Goal: Task Accomplishment & Management: Manage account settings

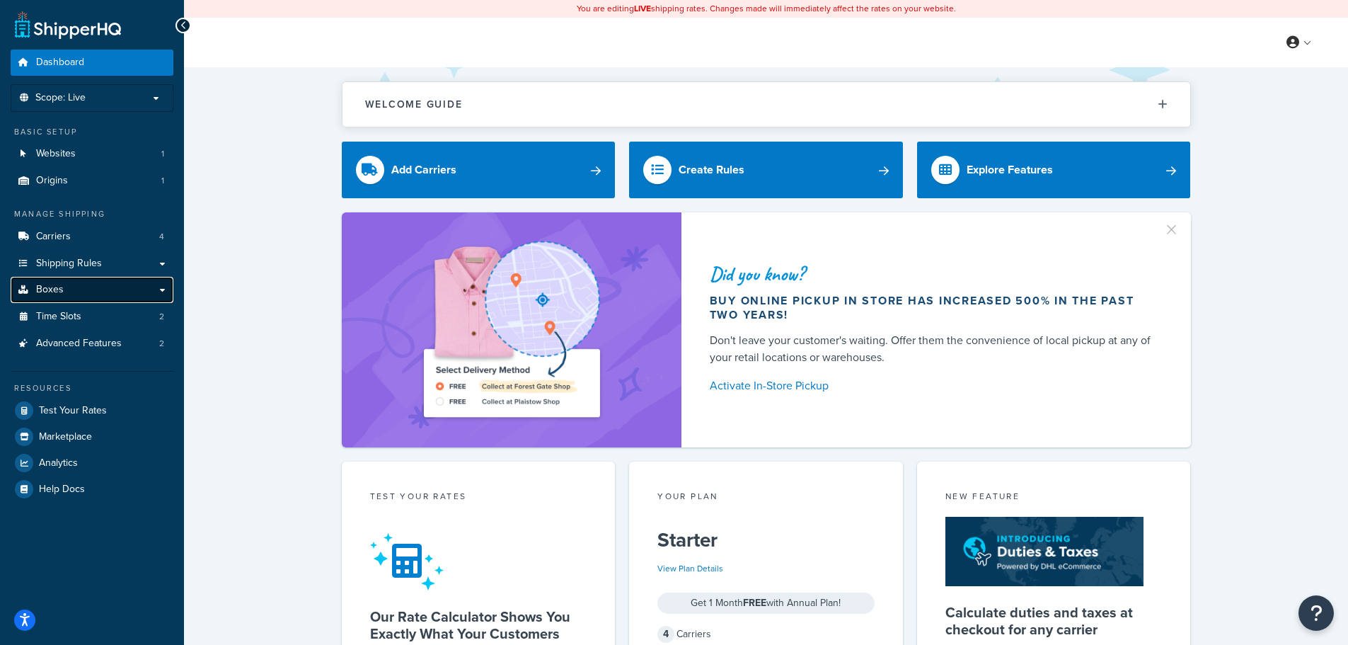
click at [118, 286] on link "Boxes" at bounding box center [92, 290] width 163 height 26
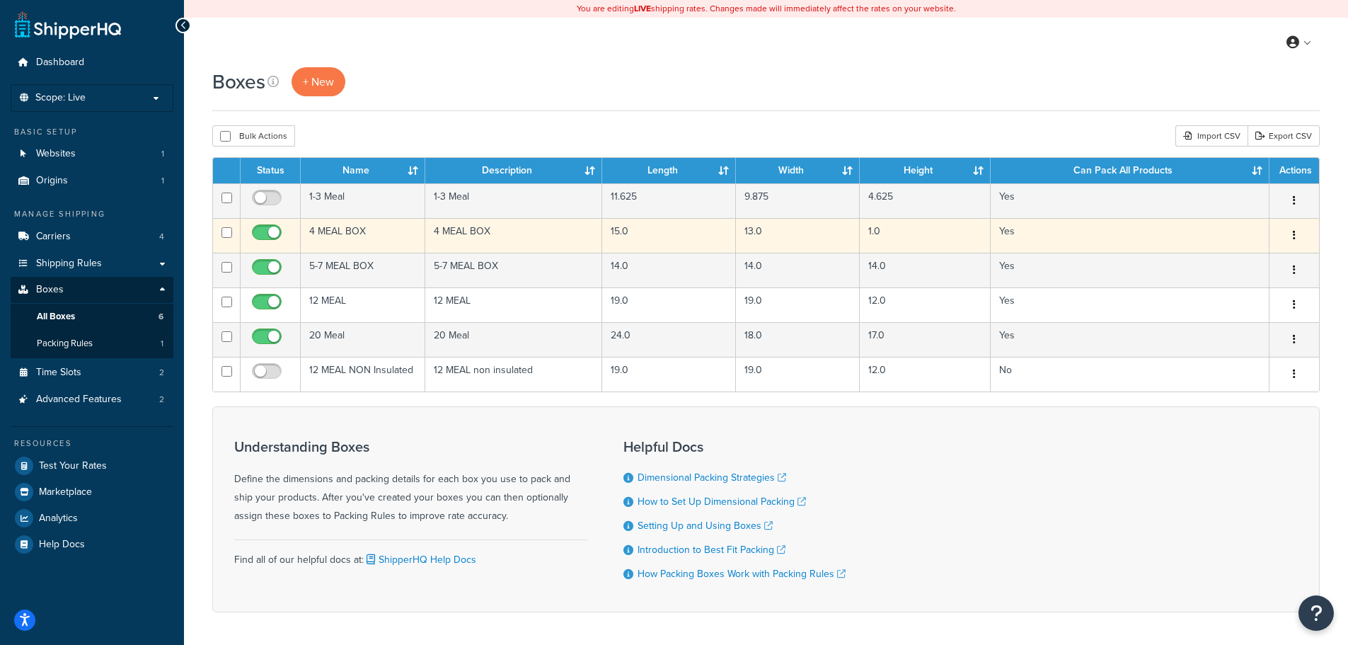
click at [949, 238] on td "1.0" at bounding box center [925, 235] width 131 height 35
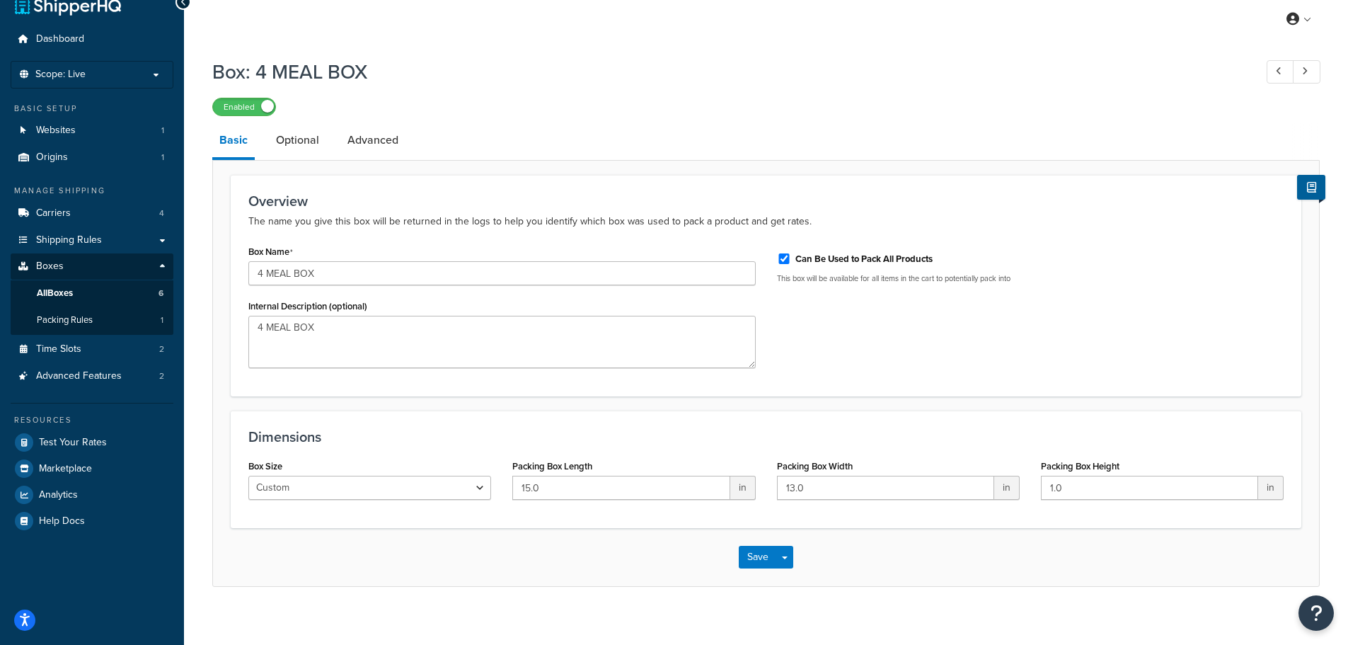
scroll to position [36, 0]
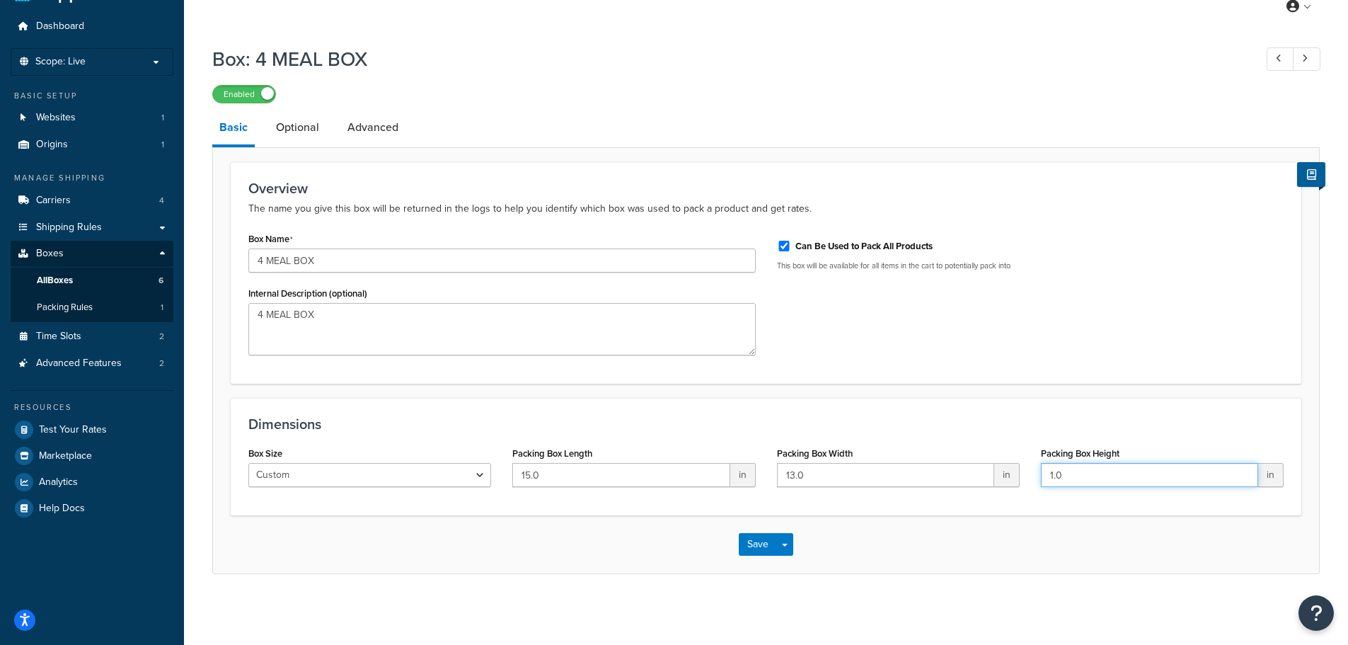
click at [1052, 474] on input "1.0" at bounding box center [1149, 475] width 217 height 24
type input "10.0"
click at [767, 544] on button "Save" at bounding box center [758, 544] width 38 height 23
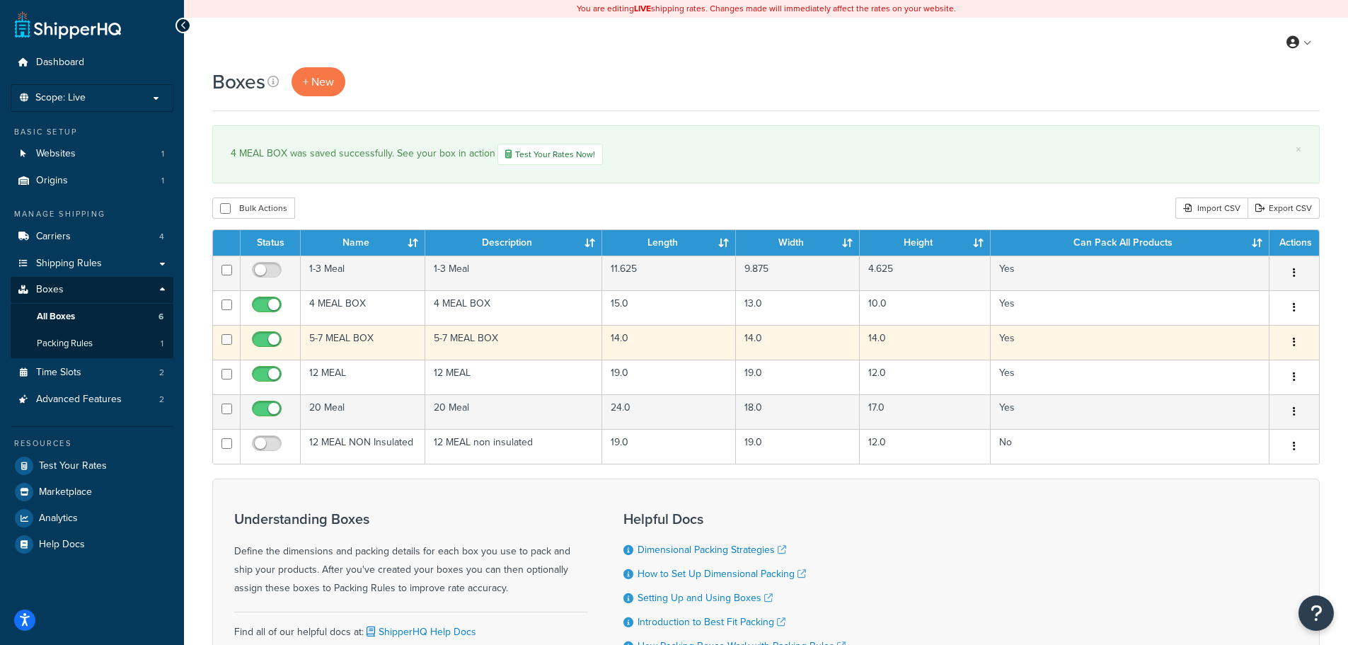
click at [367, 335] on td "5-7 MEAL BOX" at bounding box center [363, 342] width 125 height 35
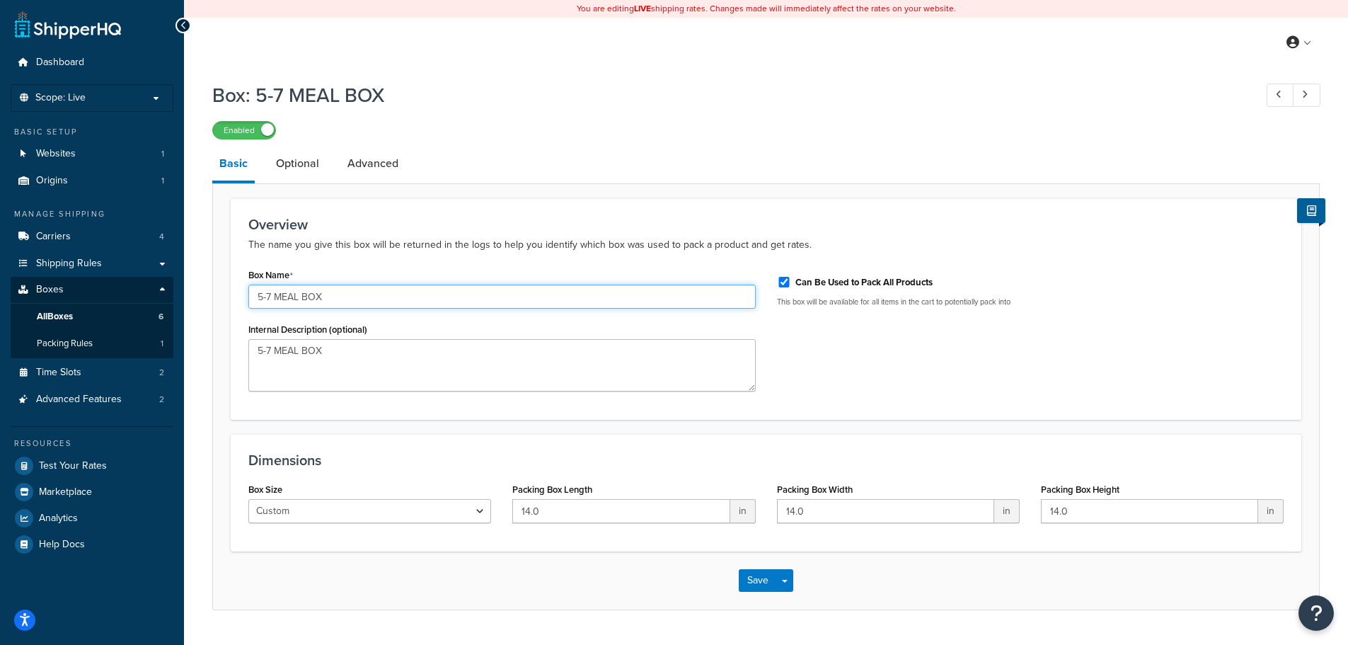
click at [275, 299] on input "5-7 MEAL BOX" at bounding box center [501, 297] width 507 height 24
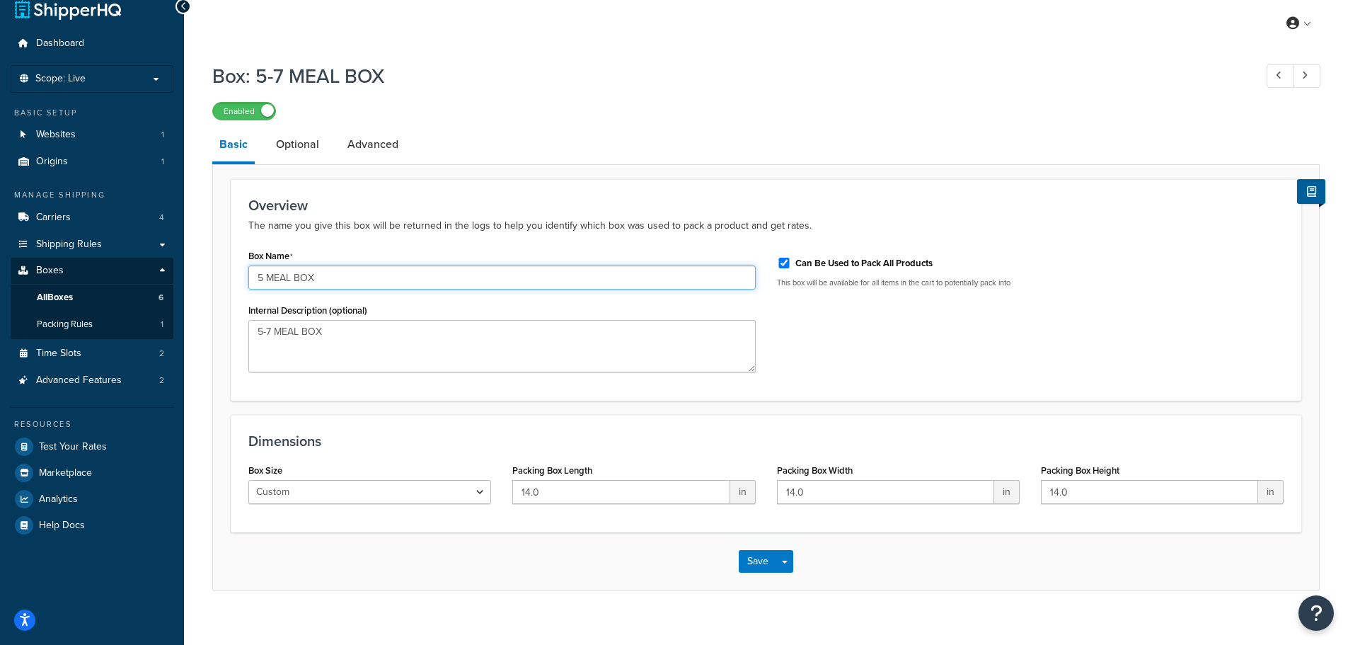
scroll to position [36, 0]
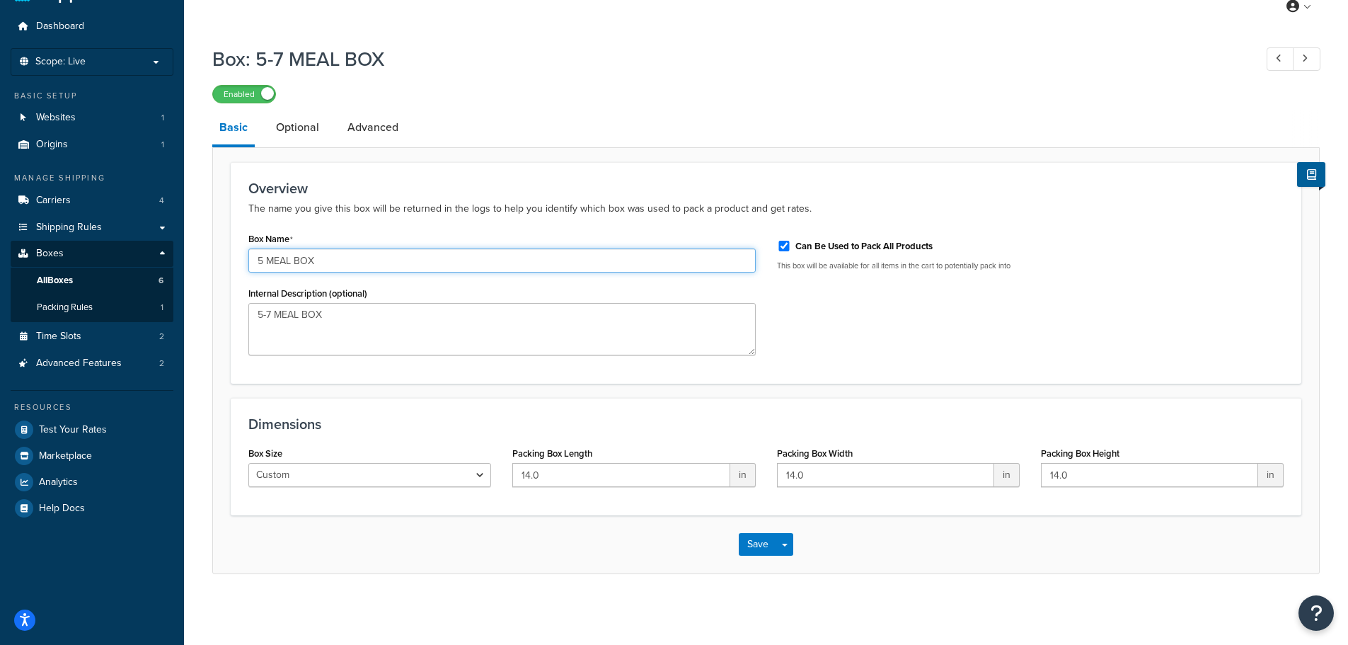
type input "5 MEAL BOX"
click at [593, 477] on input "14.0" at bounding box center [620, 475] width 217 height 24
type input "15.0"
click at [797, 479] on input "14.0" at bounding box center [885, 475] width 217 height 24
type input "13.0"
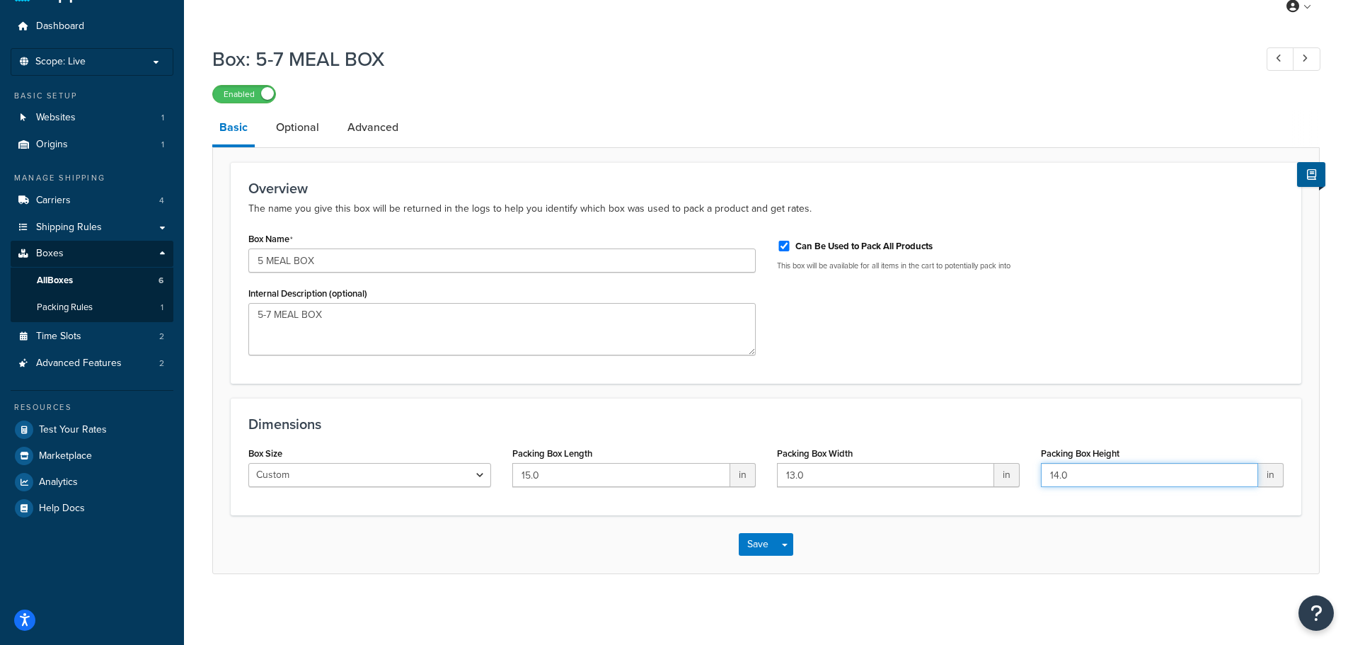
click at [1057, 481] on input "14.0" at bounding box center [1149, 475] width 217 height 24
type input "12.0"
click at [764, 544] on button "Save" at bounding box center [758, 544] width 38 height 23
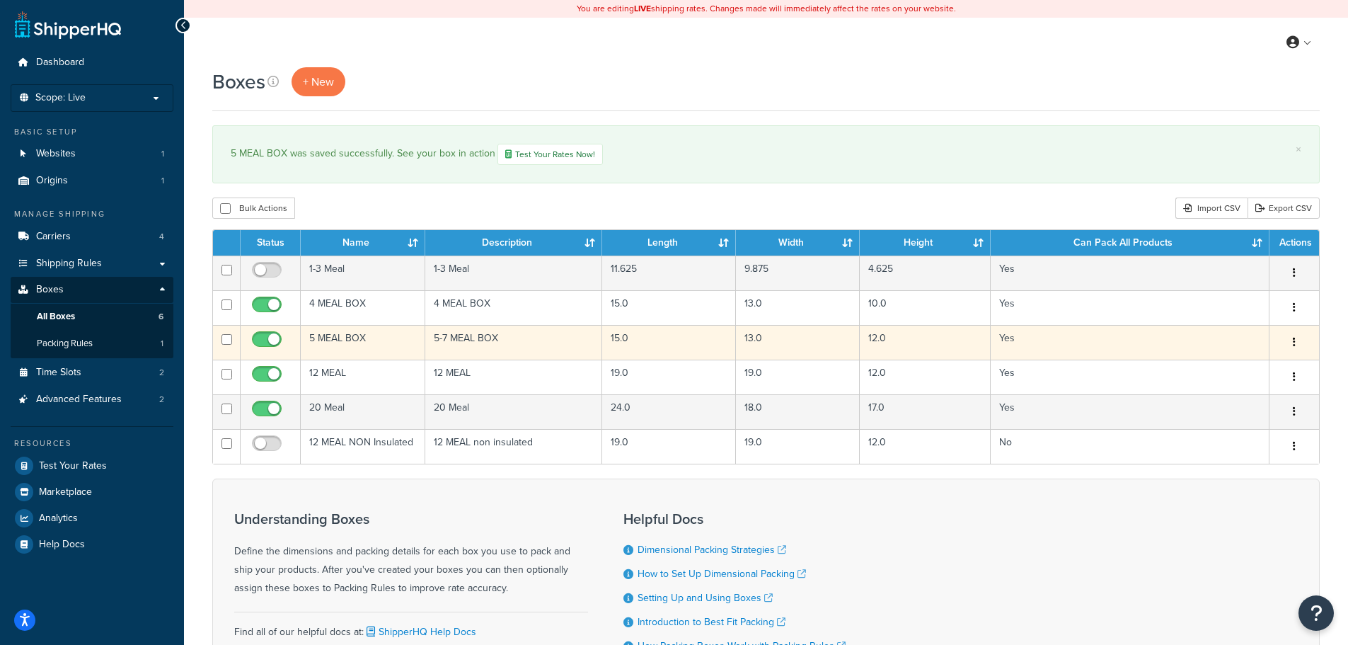
click at [326, 350] on td "5 MEAL BOX" at bounding box center [363, 342] width 125 height 35
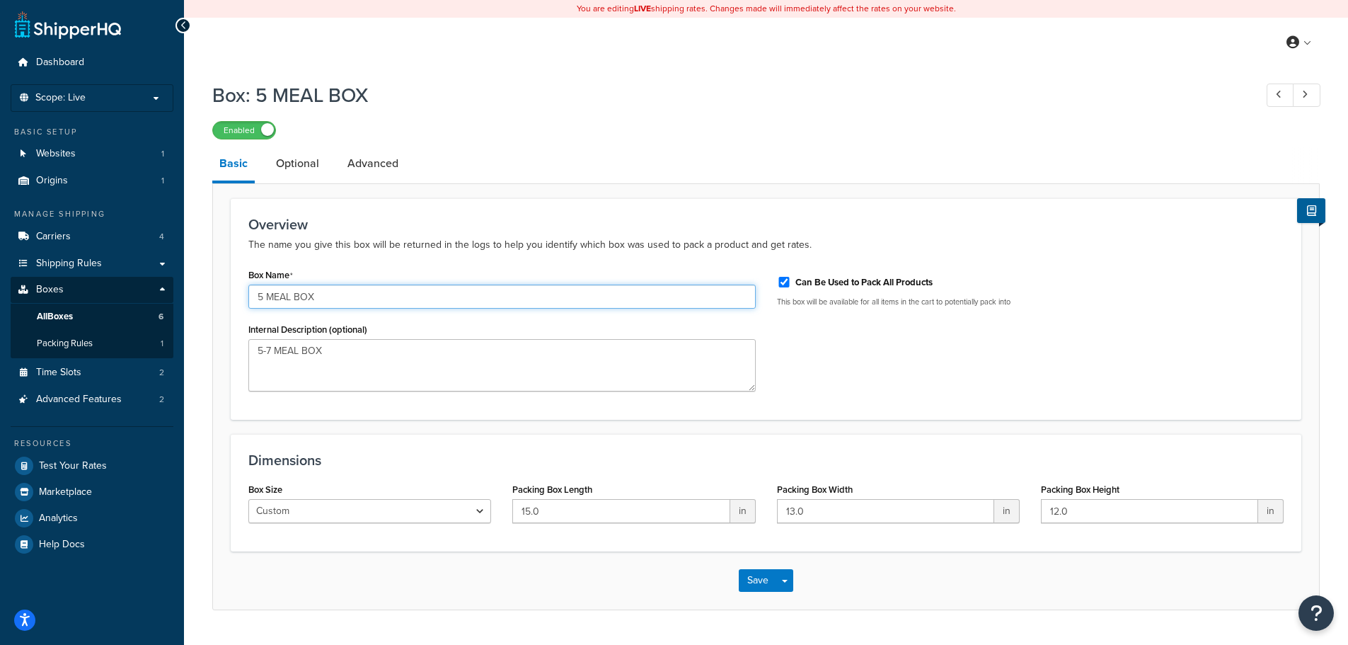
click at [263, 299] on input "5 MEAL BOX" at bounding box center [501, 297] width 507 height 24
type input "5-7 MEAL BOX"
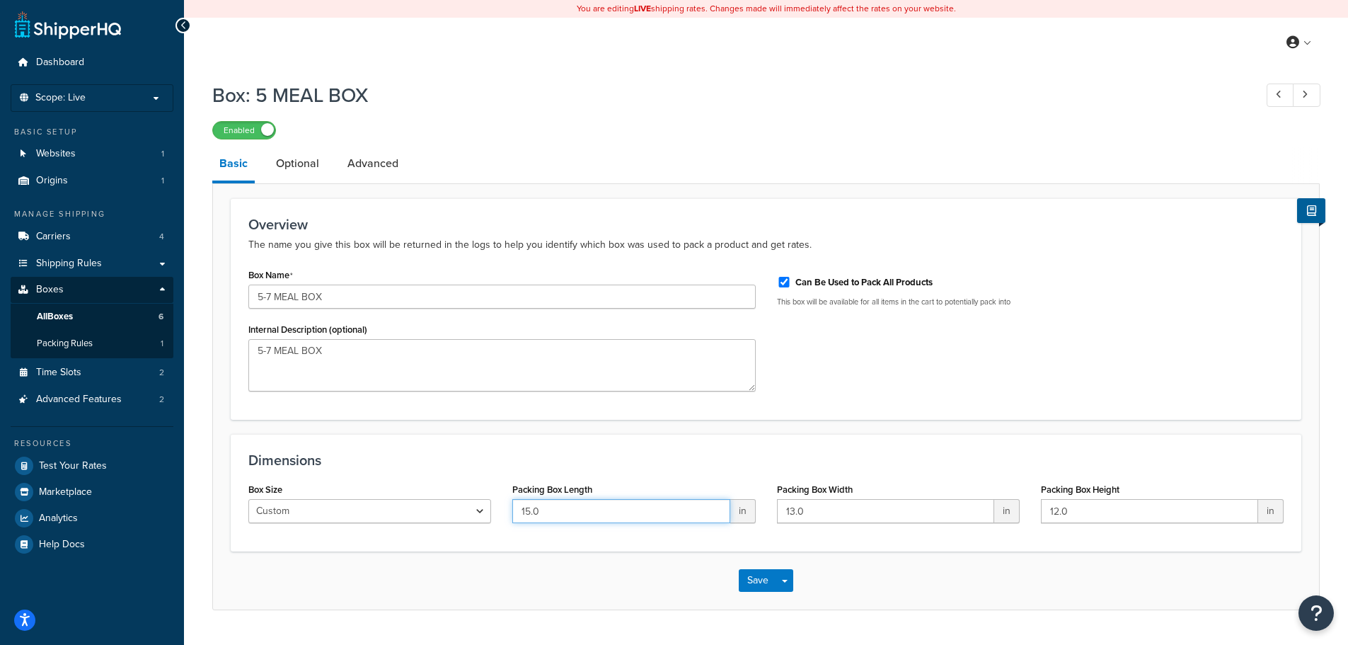
click at [530, 516] on input "15.0" at bounding box center [620, 511] width 217 height 24
type input "16.0"
click at [793, 515] on input "13.0" at bounding box center [885, 511] width 217 height 24
type input "16.0"
click at [1084, 505] on input "12.0" at bounding box center [1149, 511] width 217 height 24
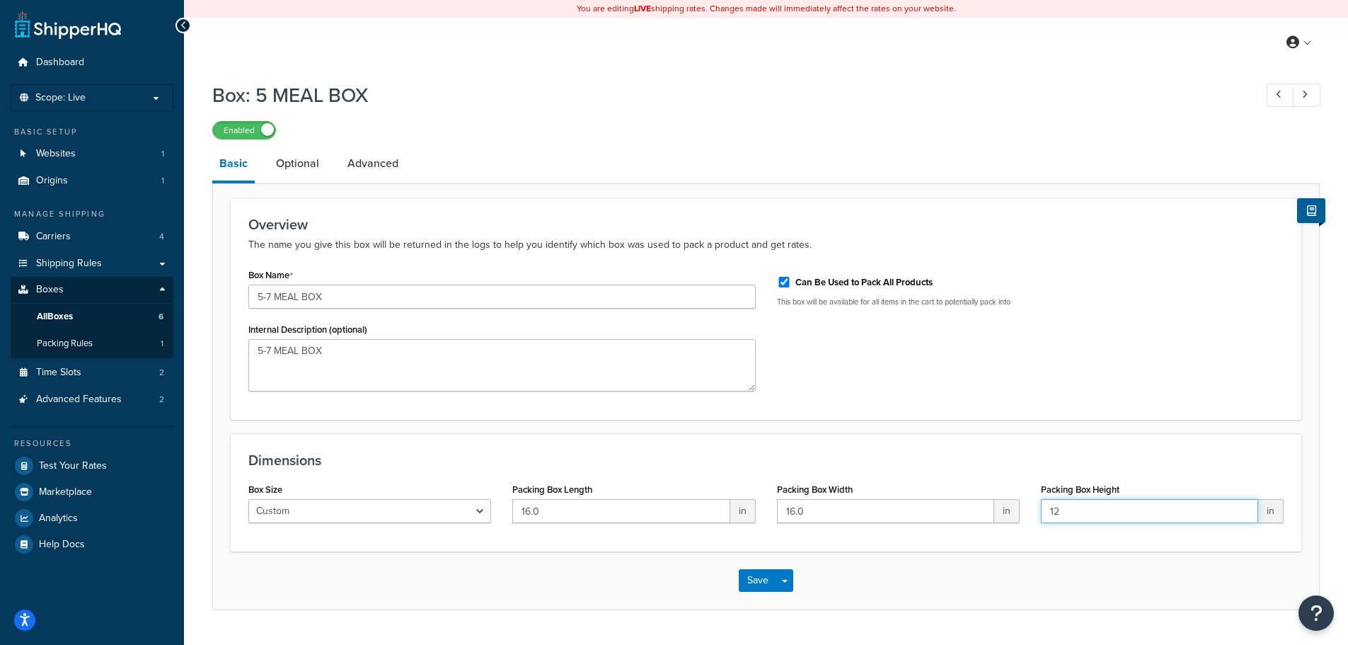
type input "1"
type input "15.5"
click at [762, 583] on button "Save" at bounding box center [758, 580] width 38 height 23
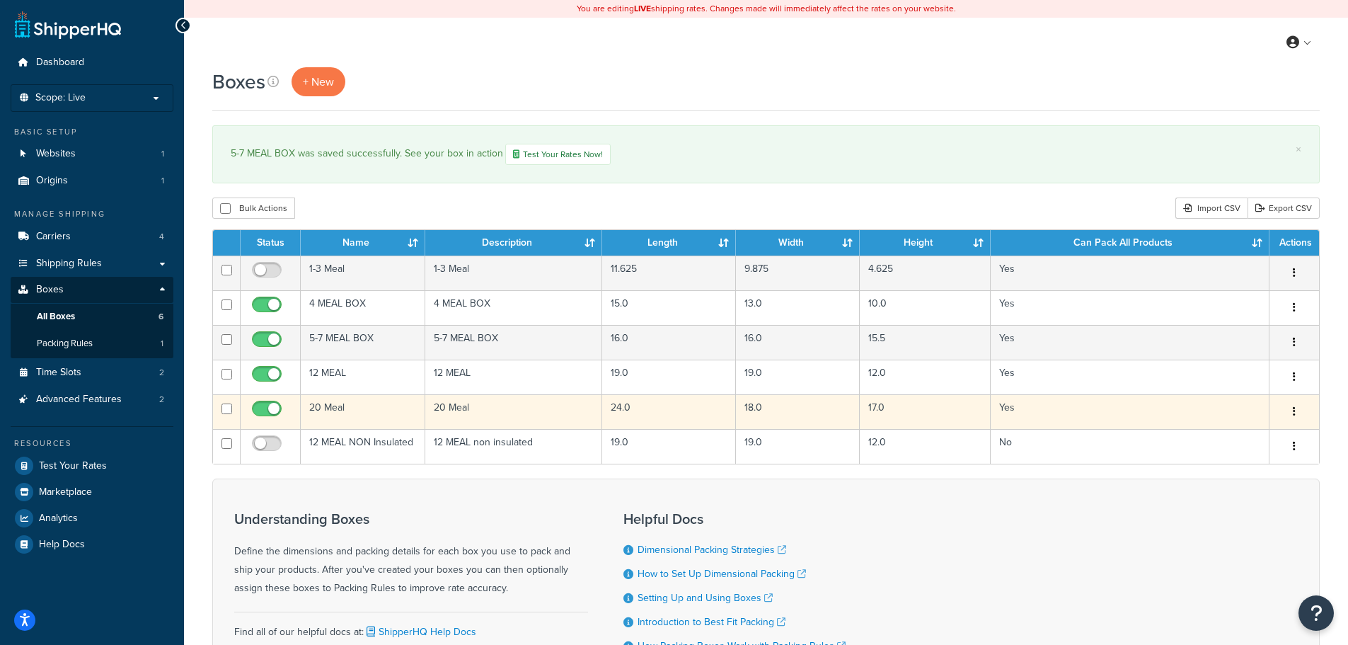
click at [556, 423] on td "20 Meal" at bounding box center [514, 411] width 178 height 35
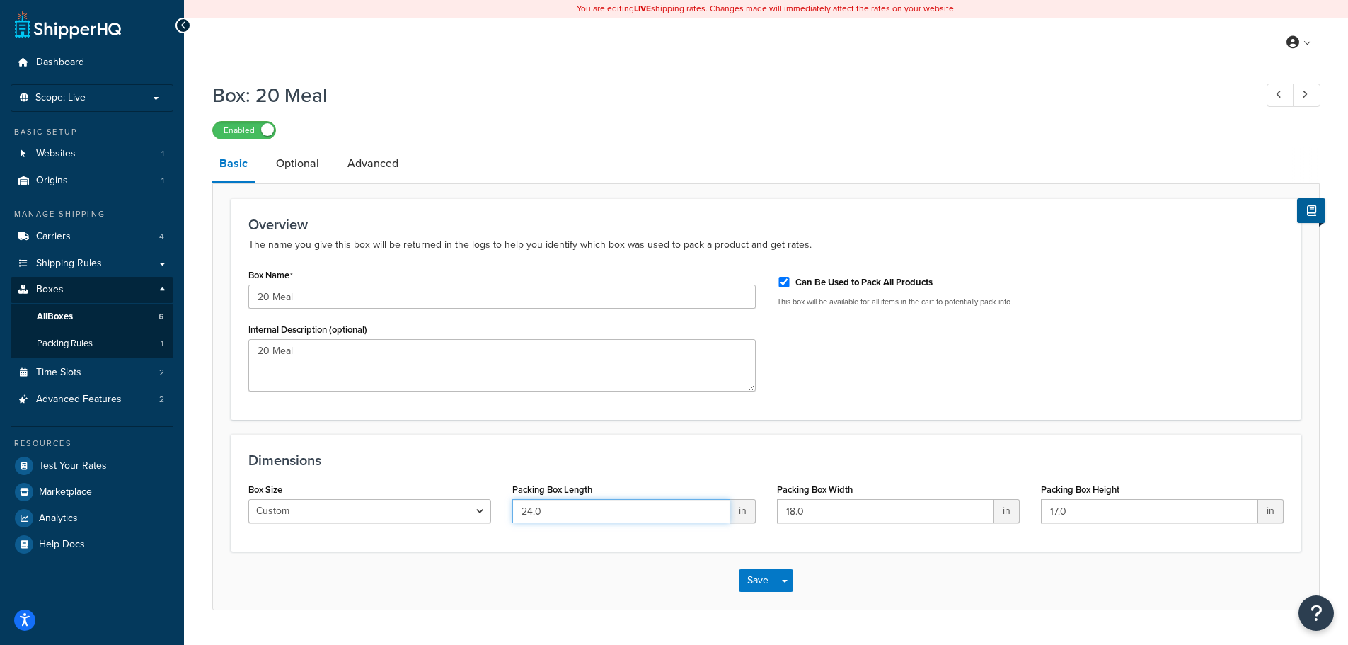
click at [533, 510] on input "24.0" at bounding box center [620, 511] width 217 height 24
type input "28.0"
drag, startPoint x: 794, startPoint y: 513, endPoint x: 805, endPoint y: 560, distance: 48.1
click at [797, 527] on div "Packing Box Width 18.0 in" at bounding box center [899, 506] width 264 height 54
type input "19.5"
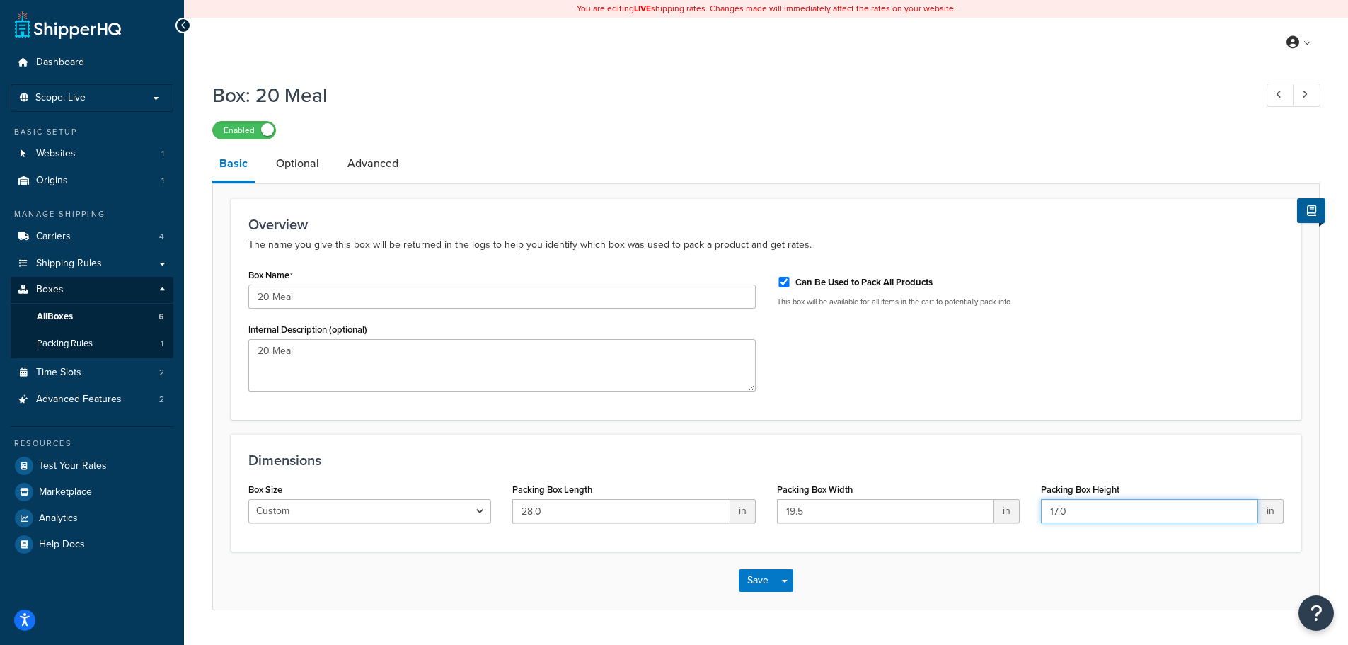
click at [1057, 515] on input "17.0" at bounding box center [1149, 511] width 217 height 24
type input "15.0"
click at [760, 575] on button "Save" at bounding box center [758, 580] width 38 height 23
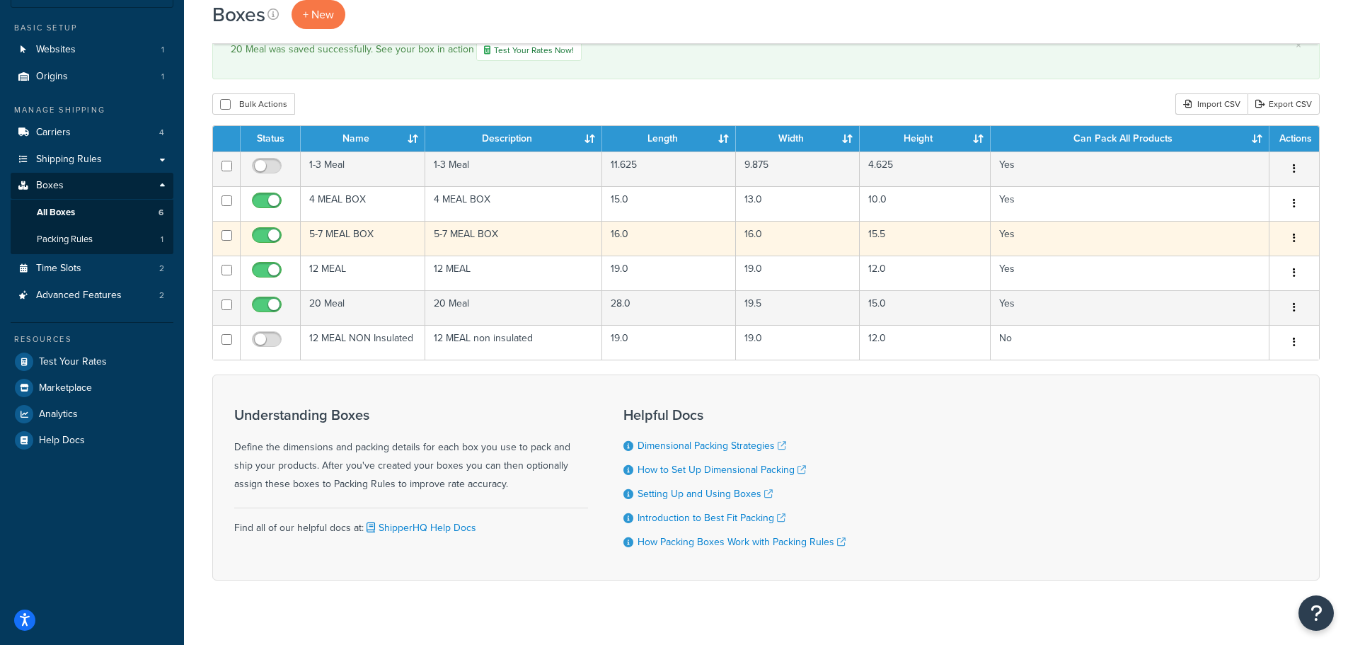
scroll to position [137, 0]
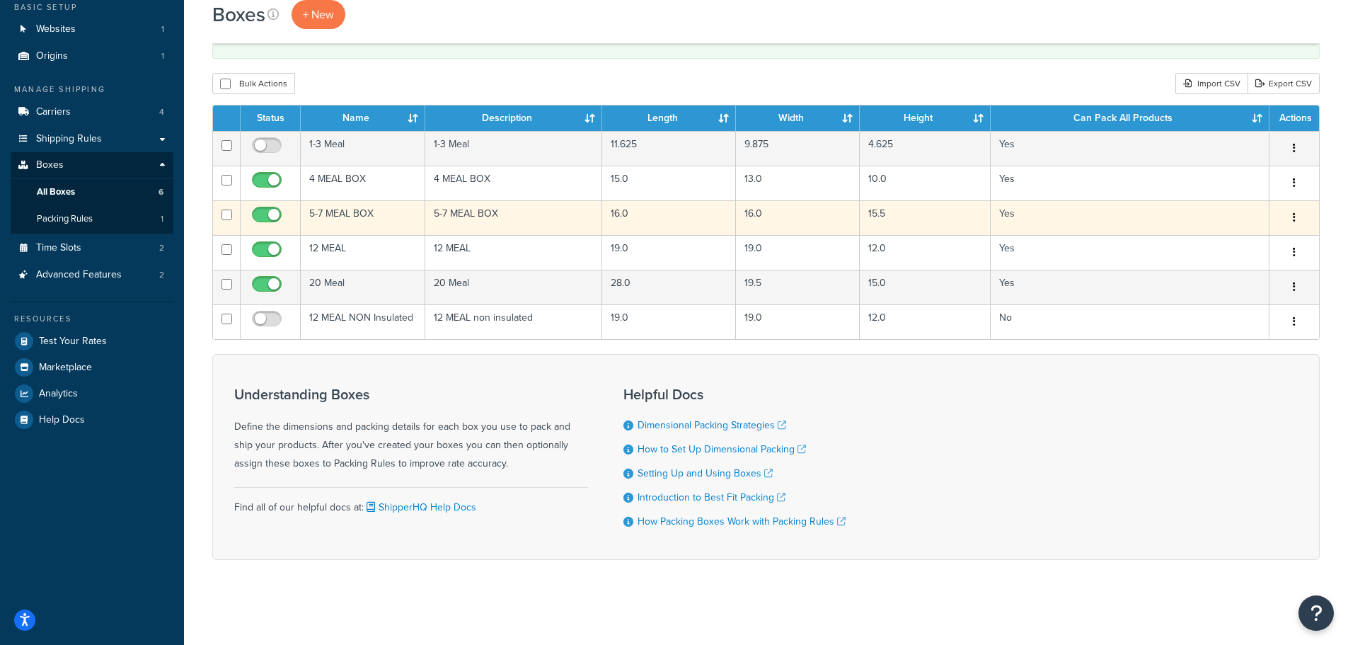
click at [1299, 214] on button "button" at bounding box center [1295, 218] width 20 height 23
click at [1272, 243] on link "Edit" at bounding box center [1248, 244] width 112 height 29
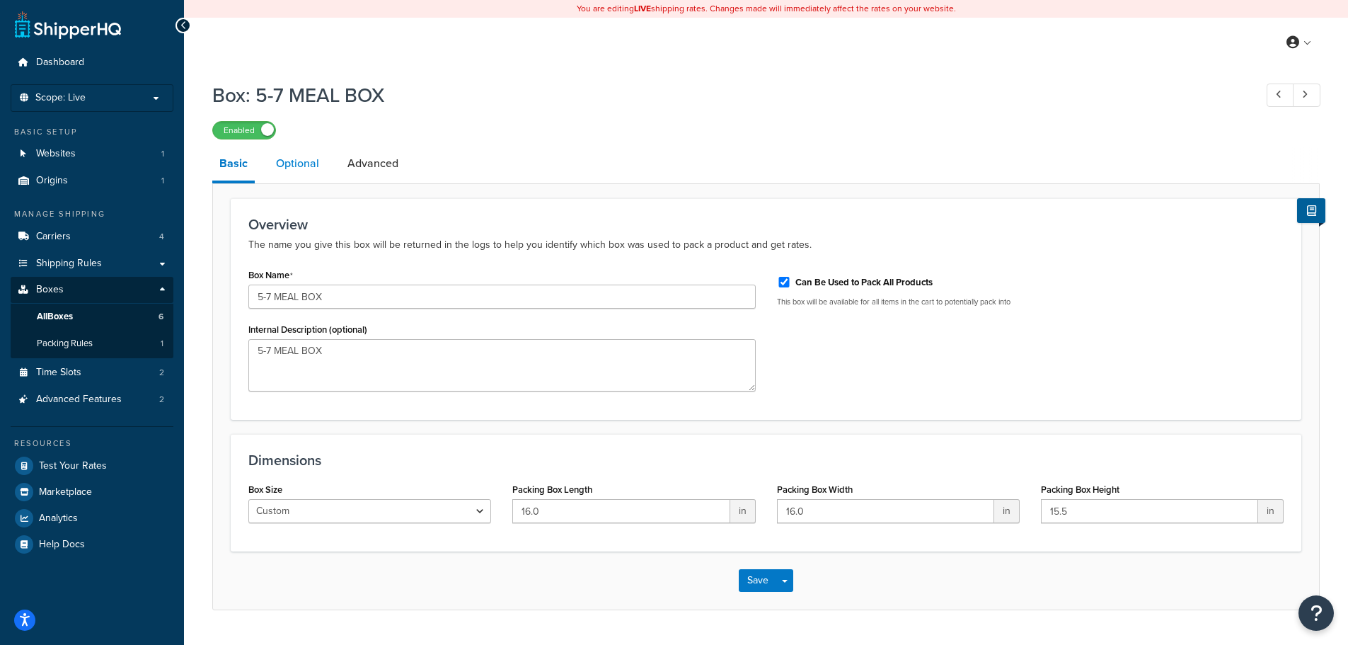
click at [308, 162] on link "Optional" at bounding box center [297, 164] width 57 height 34
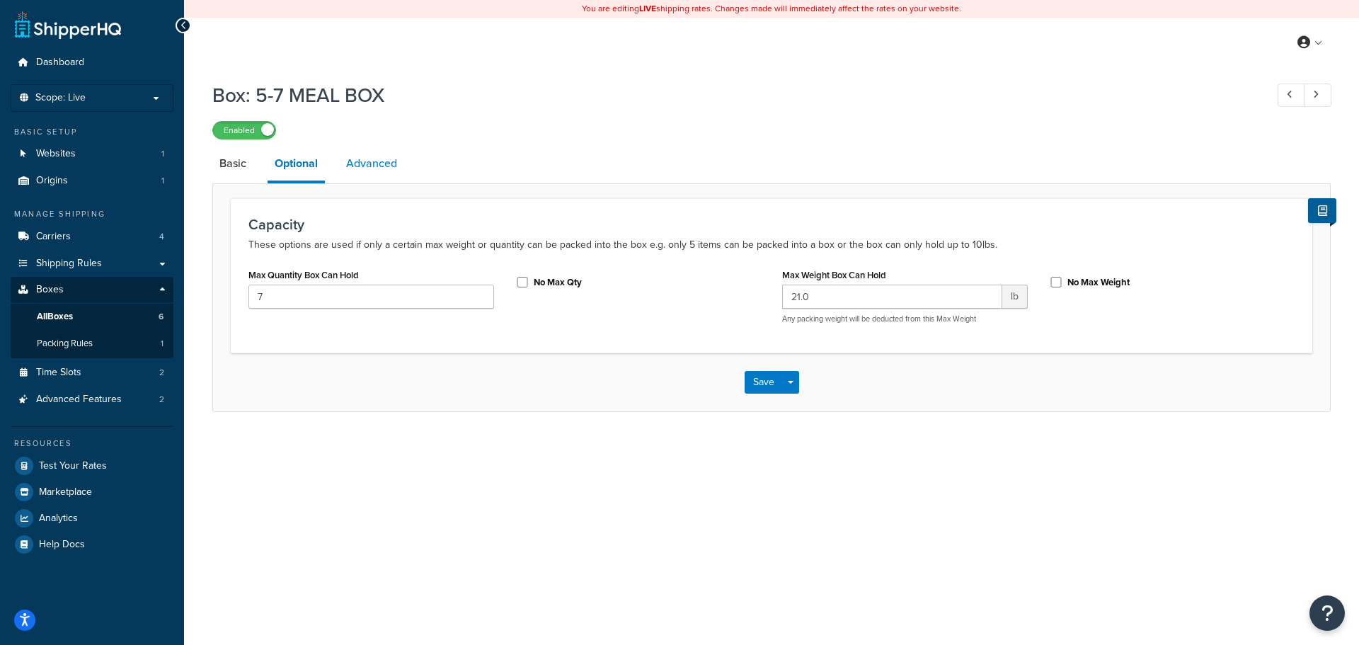
click at [372, 164] on link "Advanced" at bounding box center [371, 164] width 65 height 34
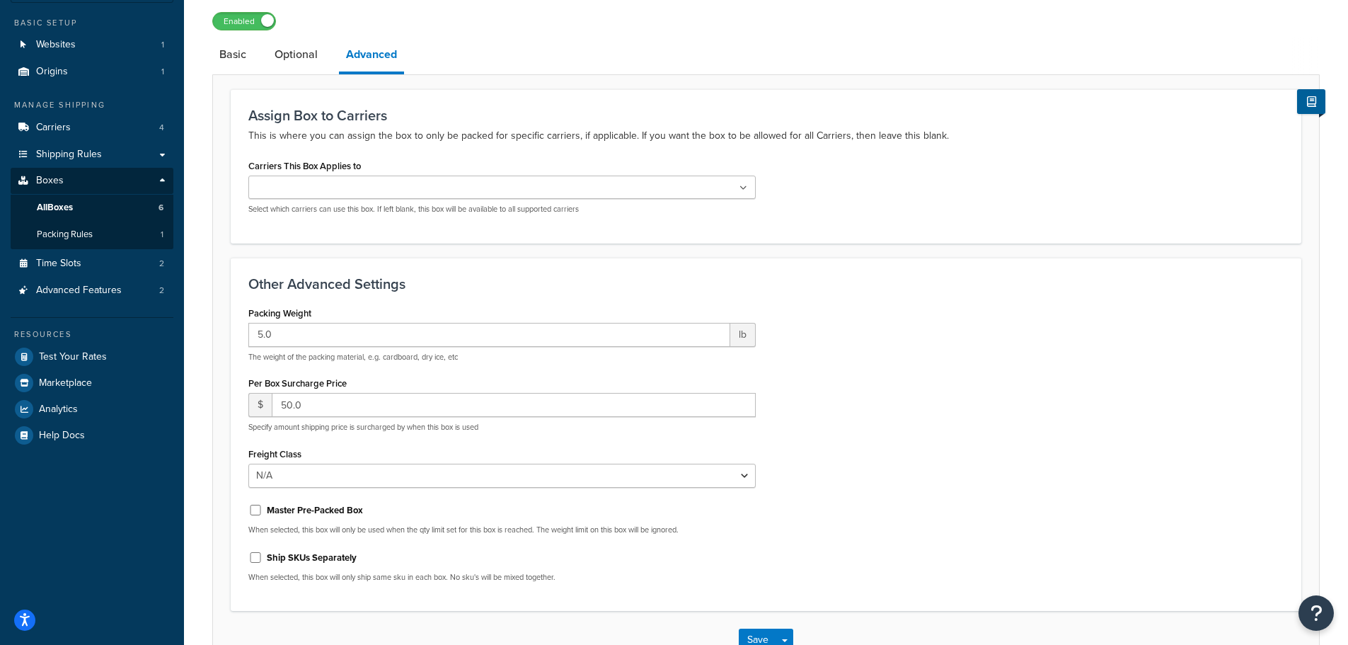
scroll to position [205, 0]
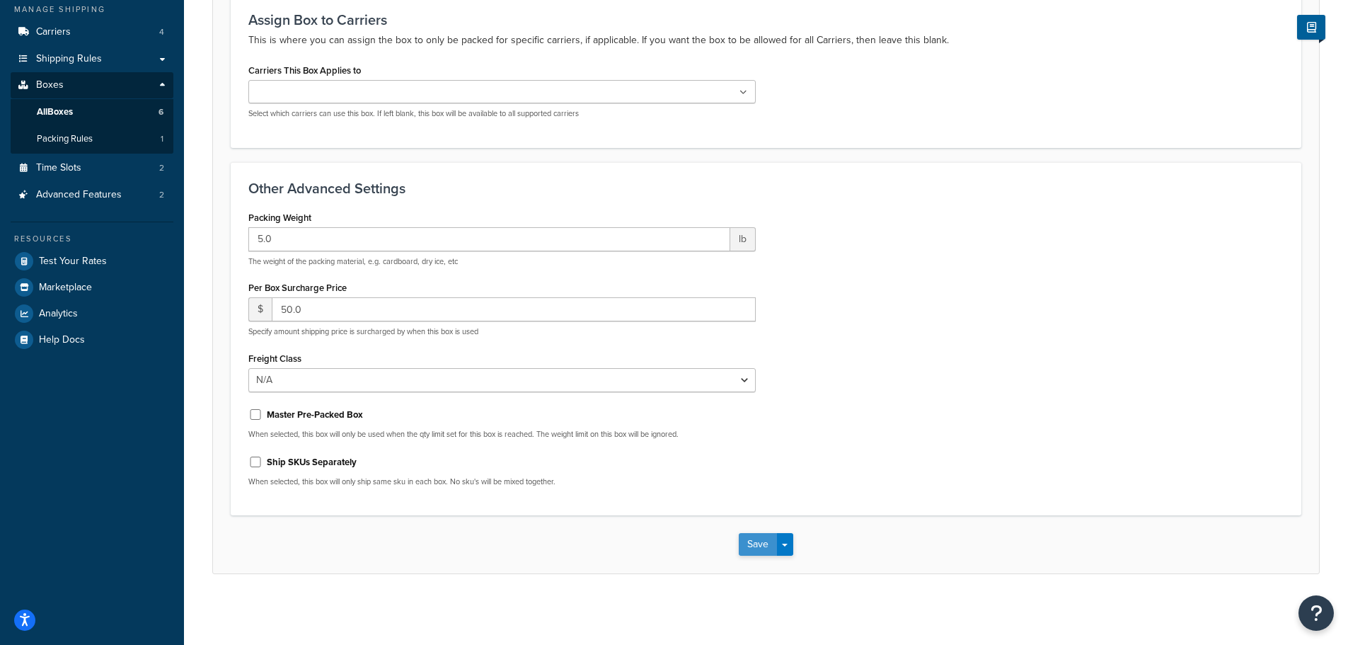
click at [748, 549] on button "Save" at bounding box center [758, 544] width 38 height 23
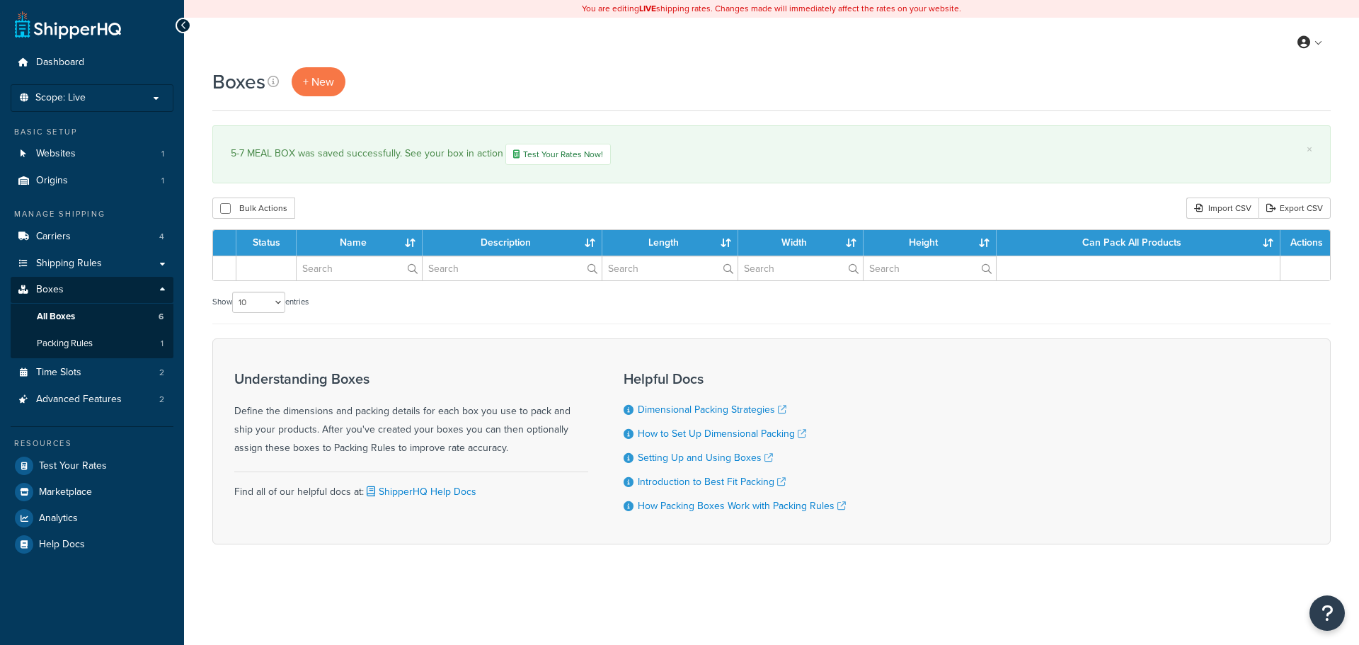
click at [243, 161] on div "5-7 MEAL BOX was saved successfully. See your box in action Test Your Rates Now!" at bounding box center [771, 154] width 1081 height 21
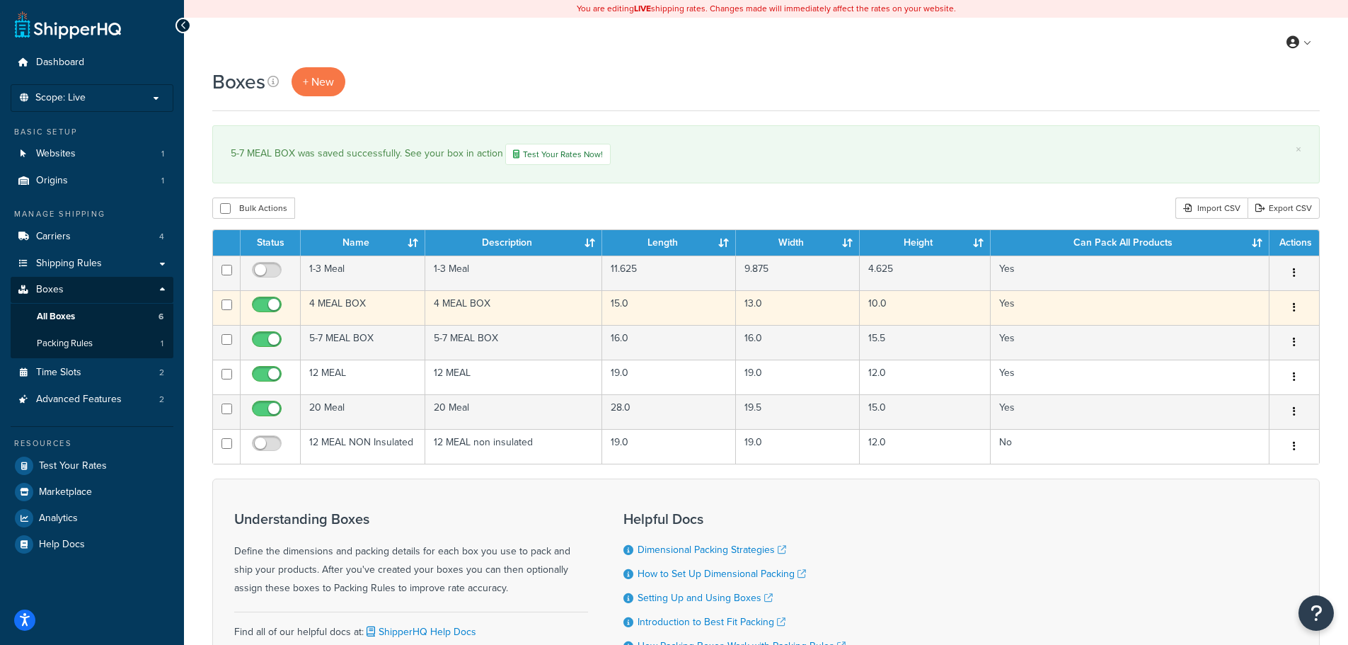
click at [484, 307] on td "4 MEAL BOX" at bounding box center [514, 307] width 178 height 35
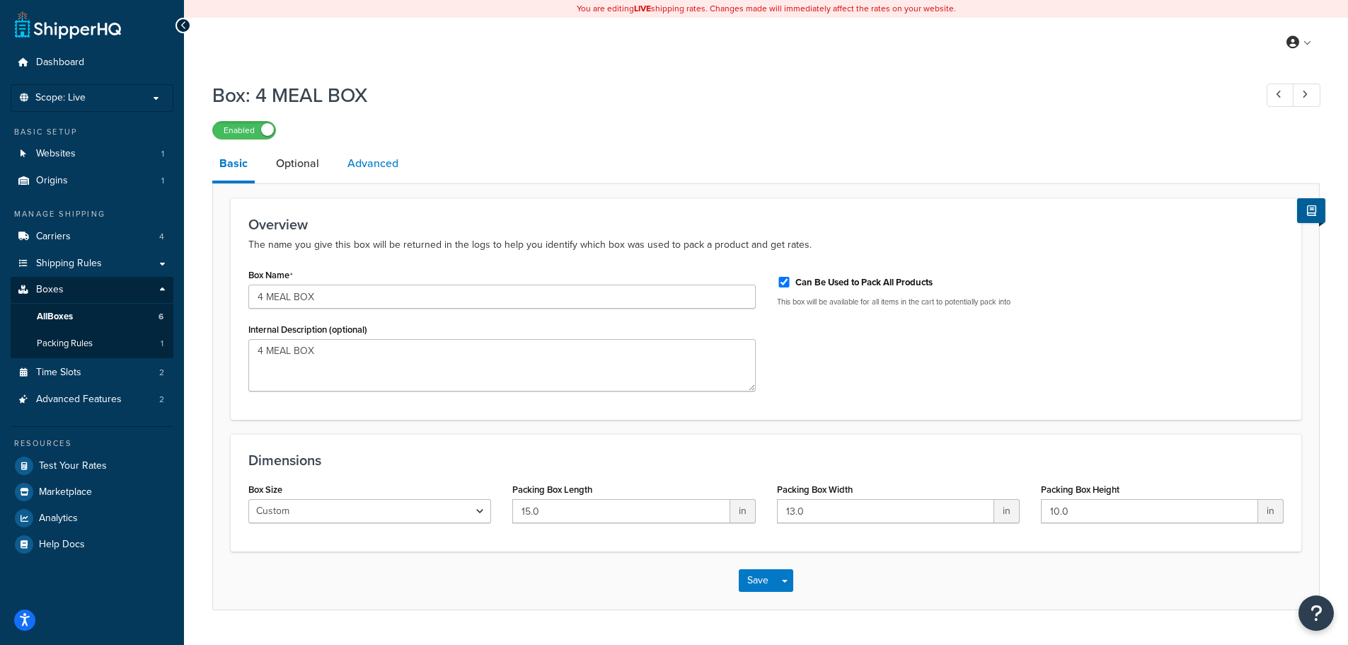
click at [357, 159] on link "Advanced" at bounding box center [372, 164] width 65 height 34
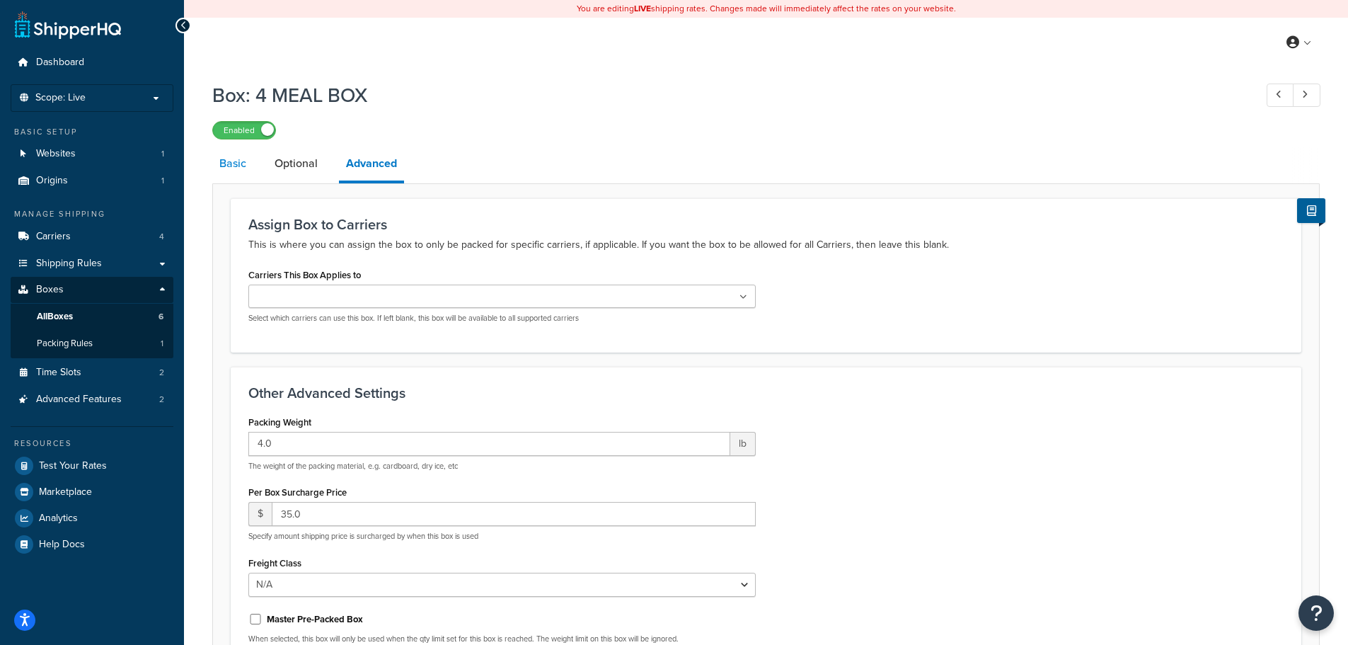
click at [231, 159] on link "Basic" at bounding box center [232, 164] width 41 height 34
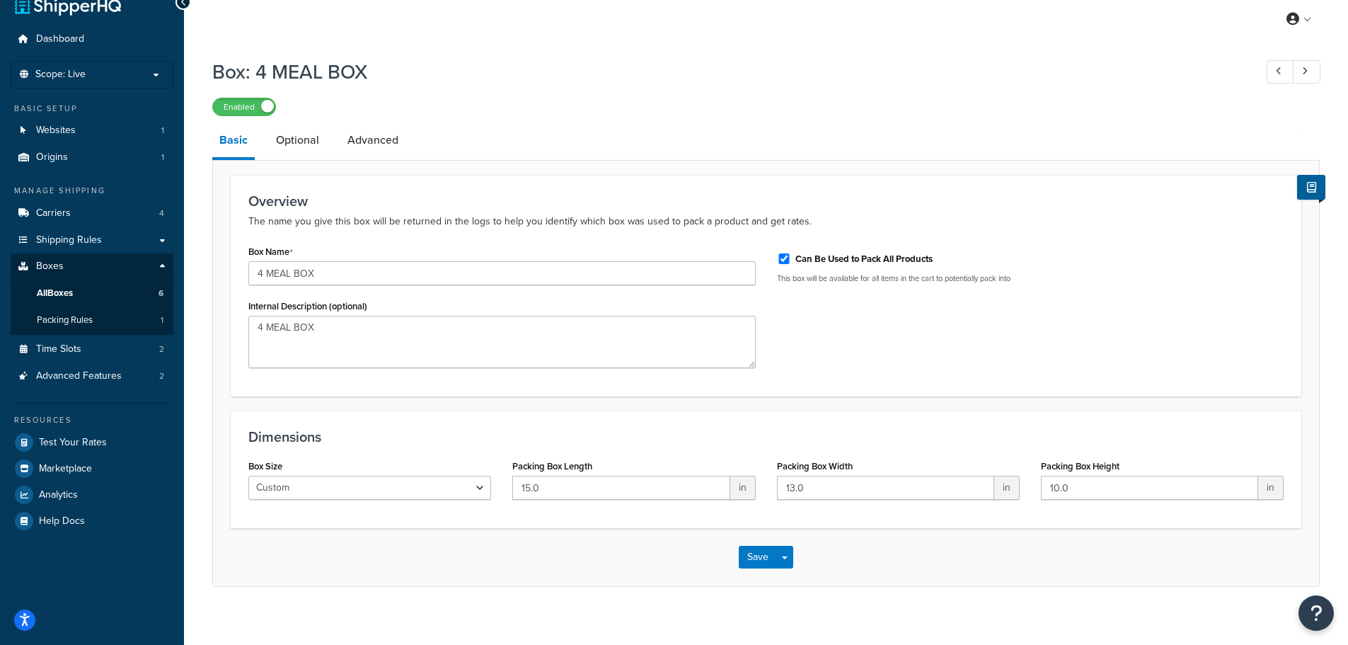
scroll to position [36, 0]
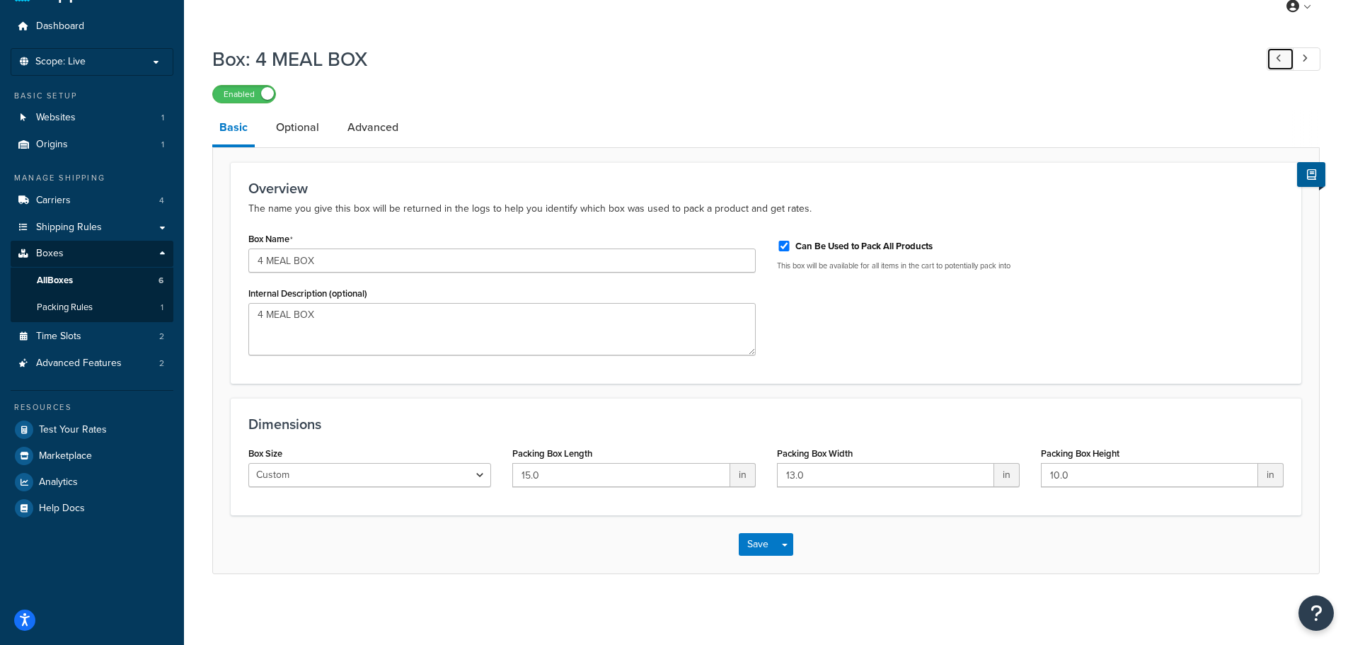
click at [1287, 59] on link at bounding box center [1281, 58] width 28 height 23
type input "1-3 Meal"
type textarea "1-3 Meal"
type input "11.625"
type input "9.875"
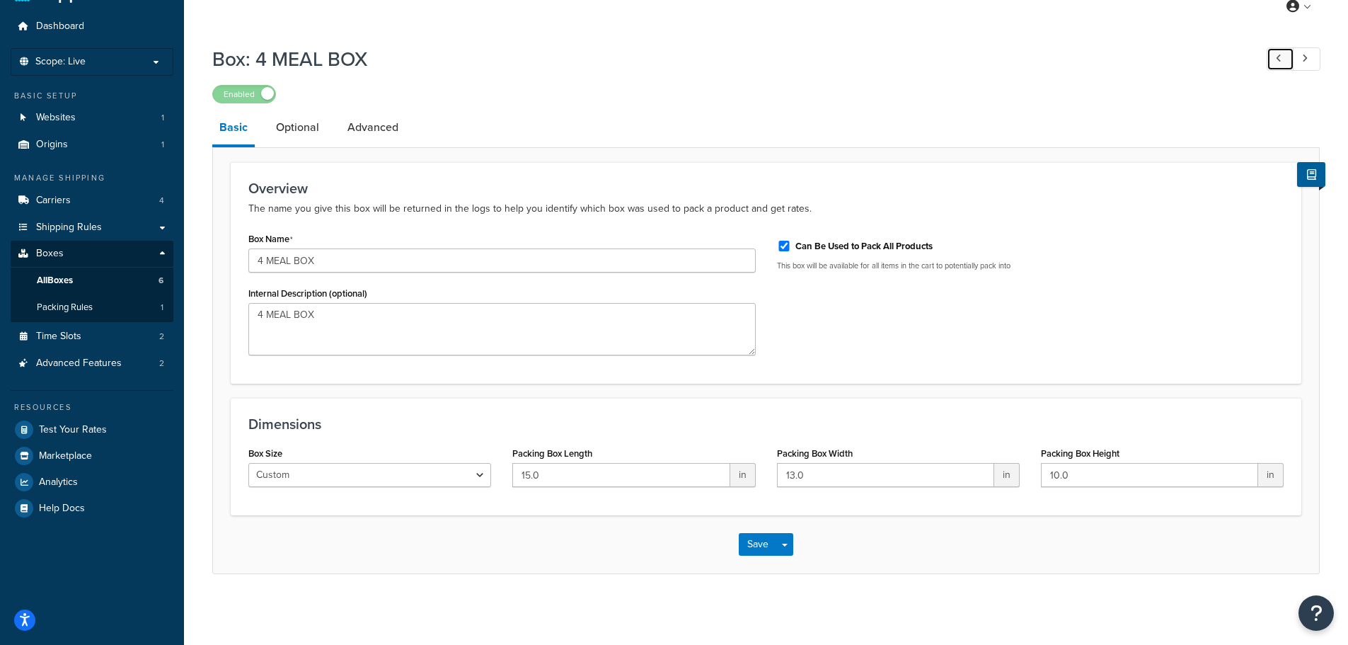
type input "4.625"
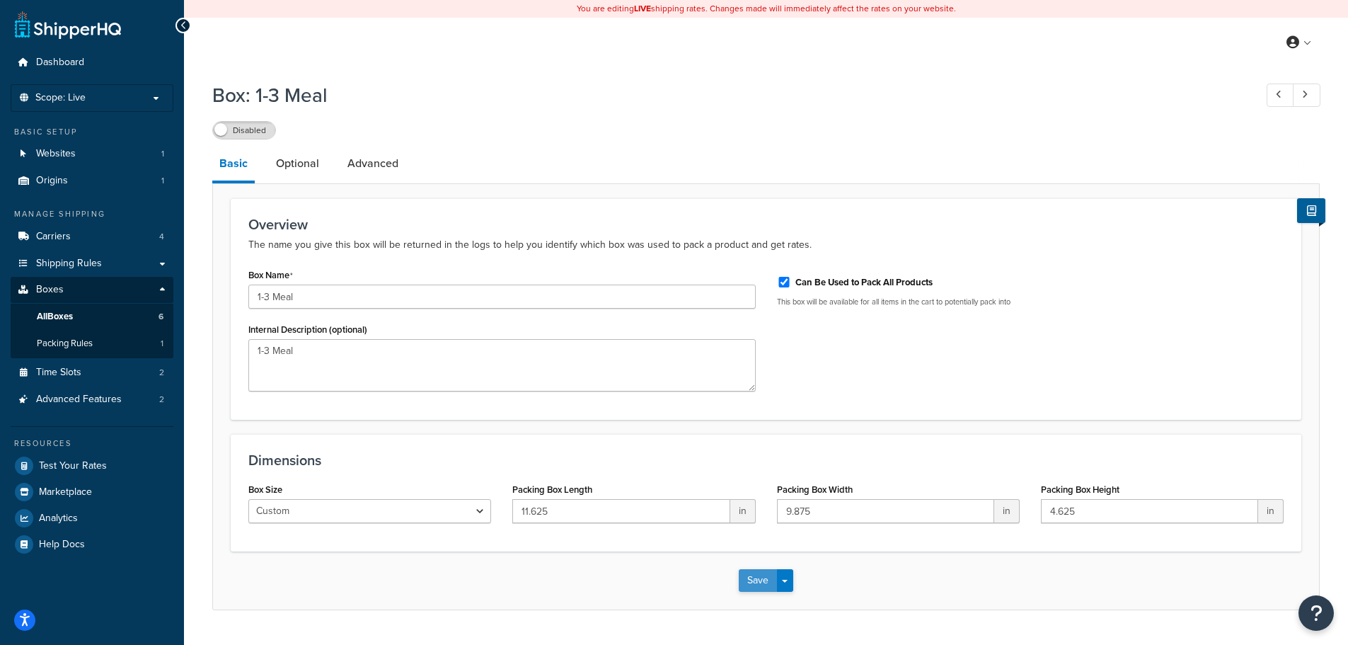
click at [755, 585] on button "Save" at bounding box center [758, 580] width 38 height 23
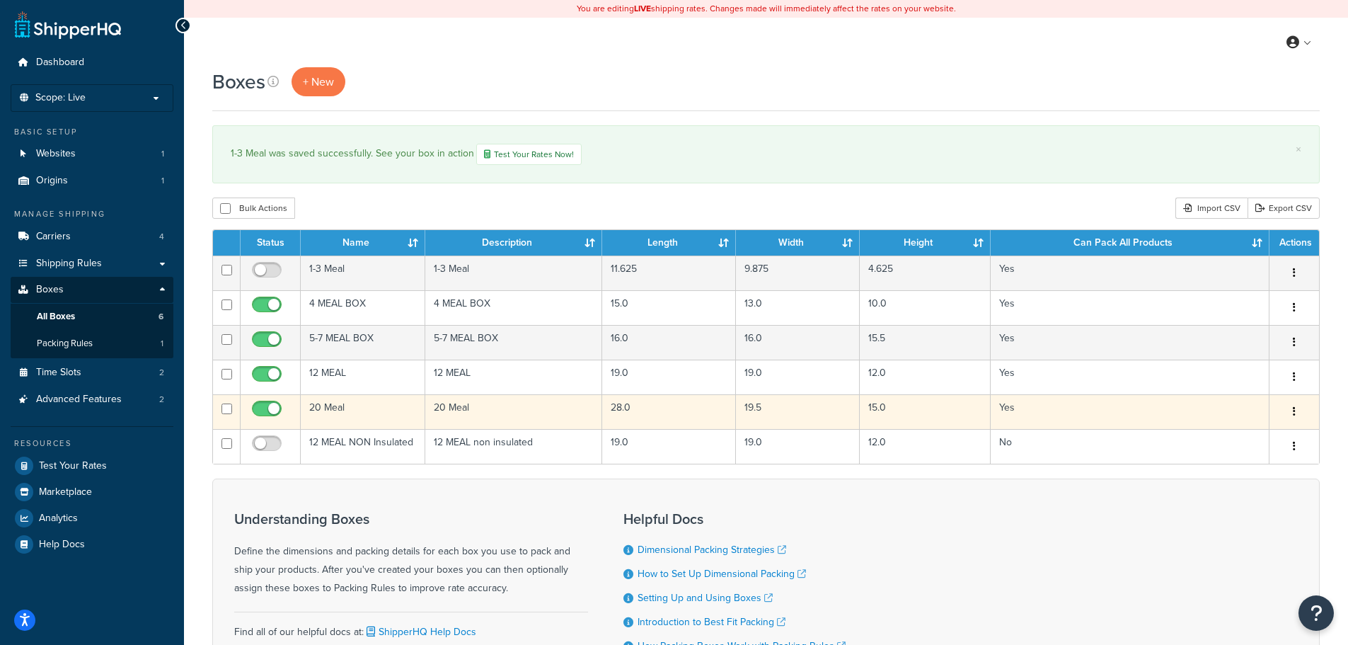
click at [339, 417] on td "20 Meal" at bounding box center [363, 411] width 125 height 35
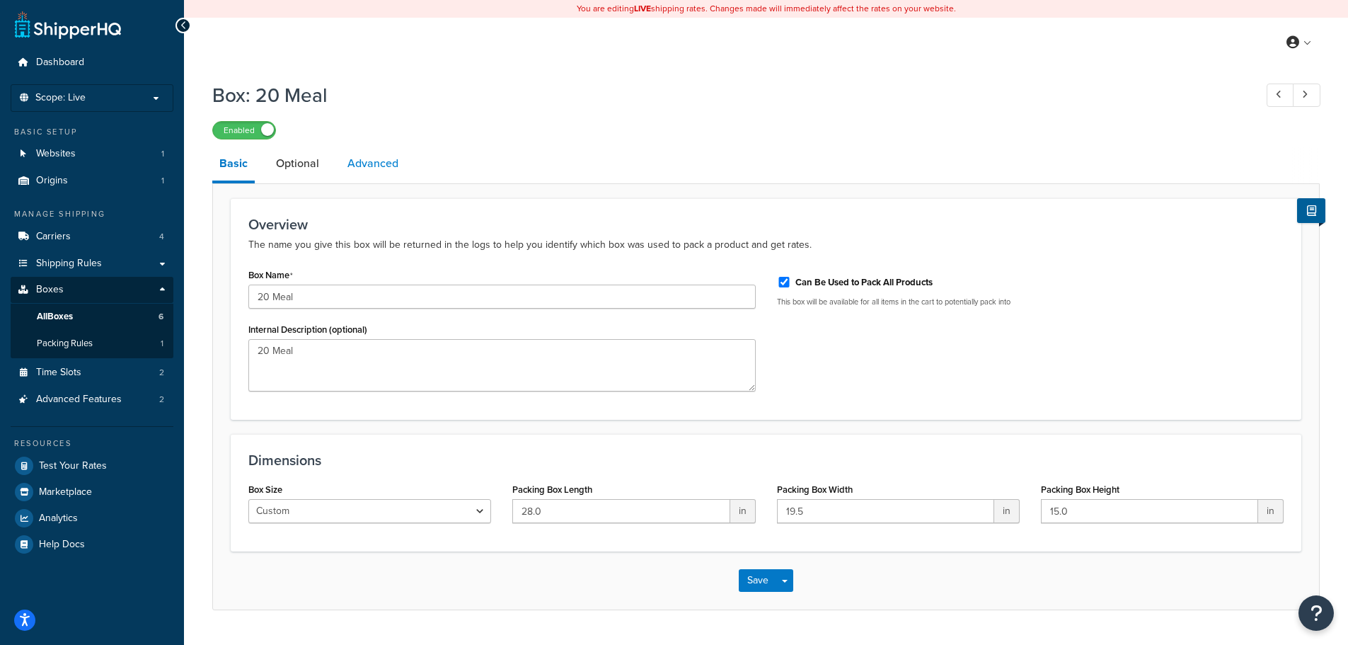
click at [396, 156] on link "Advanced" at bounding box center [372, 164] width 65 height 34
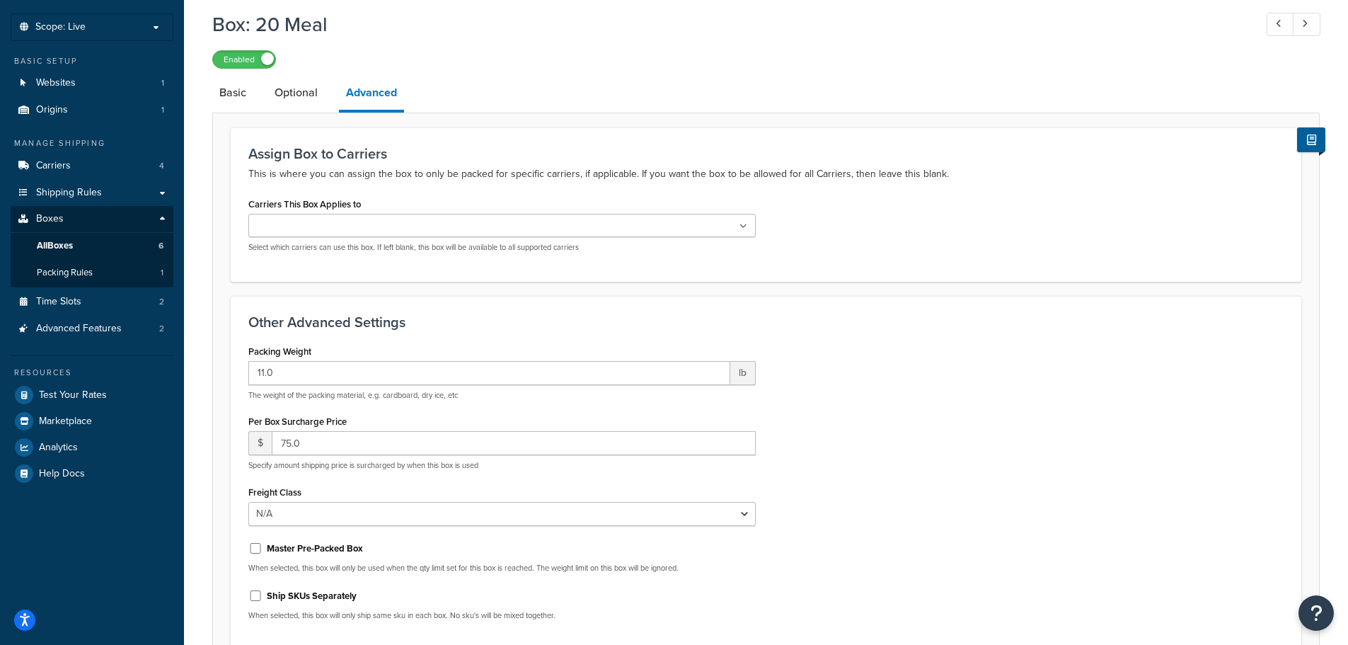
scroll to position [142, 0]
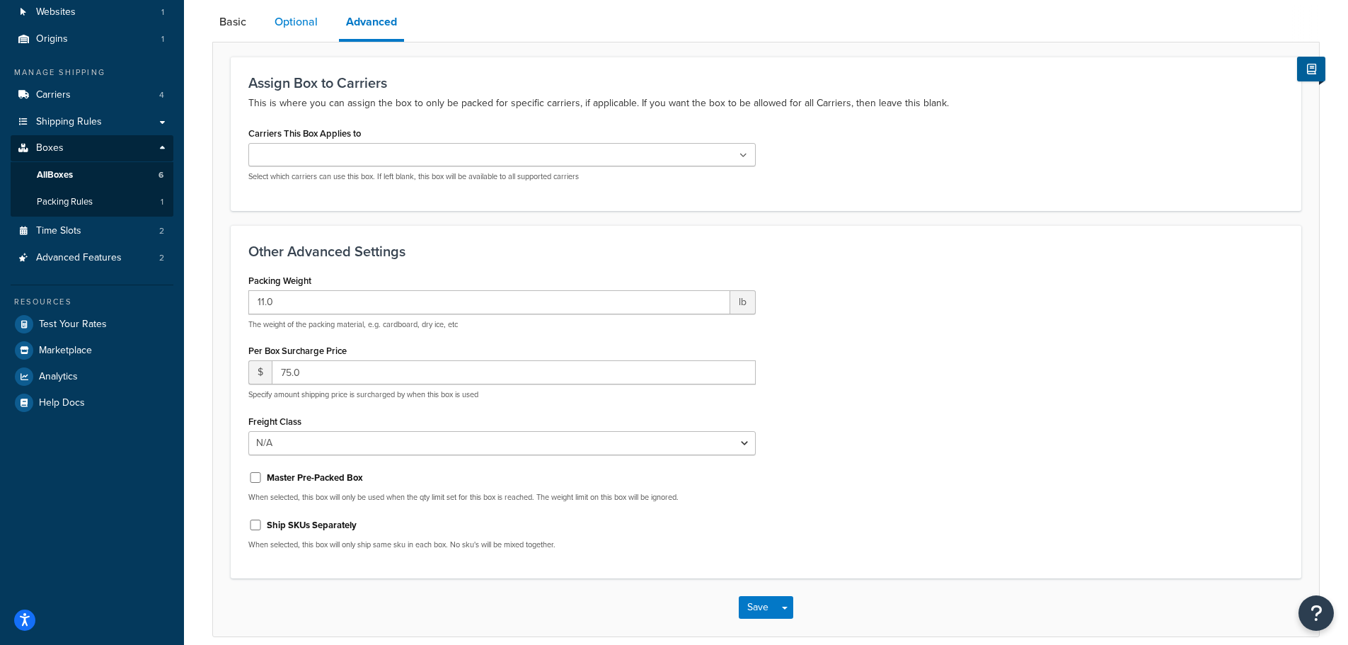
click at [291, 32] on link "Optional" at bounding box center [296, 22] width 57 height 34
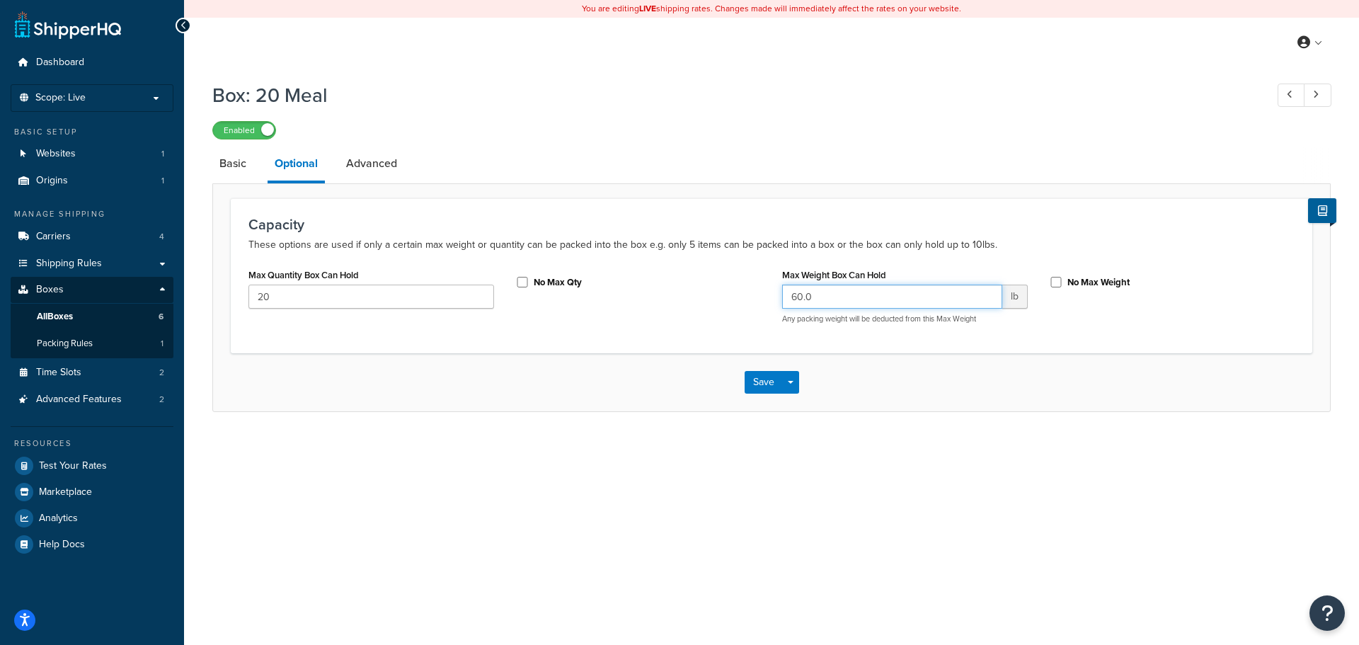
click at [803, 297] on input "60.0" at bounding box center [892, 297] width 220 height 24
type input "51.0"
click at [772, 384] on button "Save" at bounding box center [764, 382] width 38 height 23
